Goal: Task Accomplishment & Management: Manage account settings

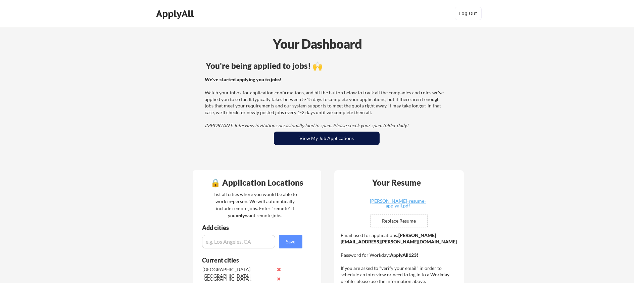
click at [337, 140] on button "View My Job Applications" at bounding box center [327, 138] width 106 height 13
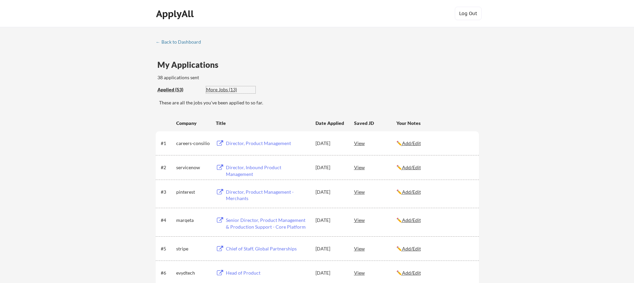
click at [221, 89] on div "More Jobs (13)" at bounding box center [230, 89] width 49 height 7
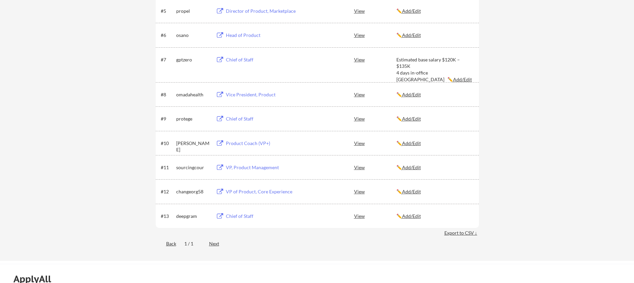
scroll to position [236, 0]
click at [248, 144] on div "Product Coach (VP+)" at bounding box center [267, 142] width 83 height 7
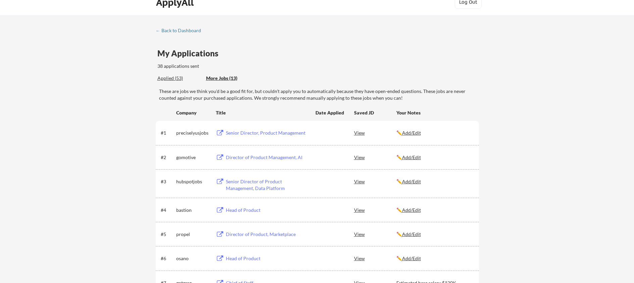
scroll to position [10, 0]
click at [166, 81] on div "Applied (53)" at bounding box center [179, 79] width 44 height 7
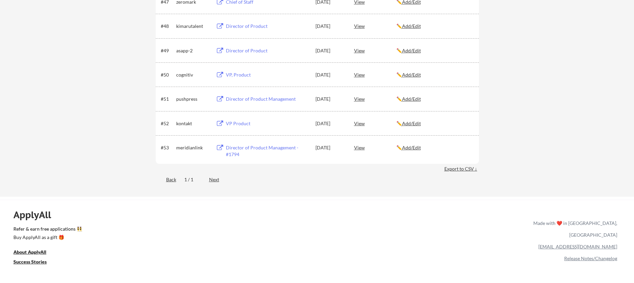
scroll to position [1331, 0]
click at [212, 182] on div "Next" at bounding box center [218, 179] width 18 height 7
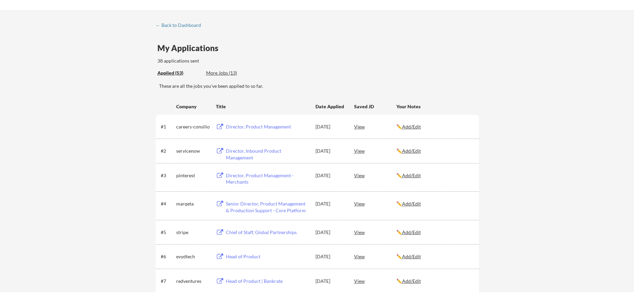
scroll to position [0, 0]
